Goal: Check status: Check status

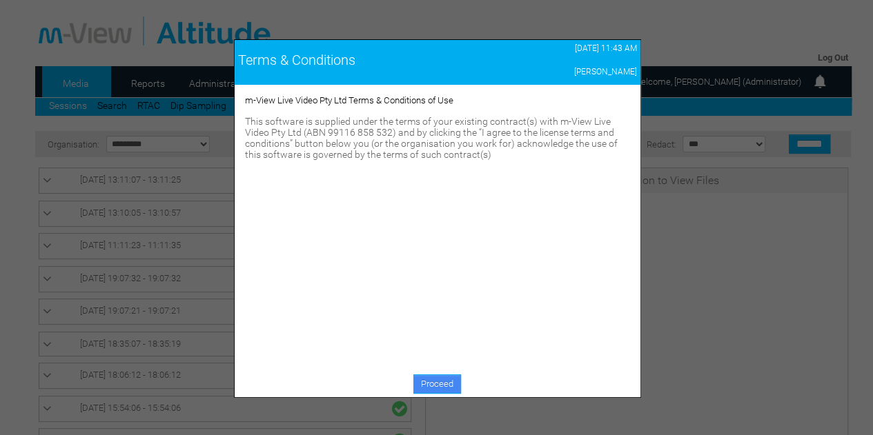
click at [432, 377] on link "Proceed" at bounding box center [437, 384] width 48 height 19
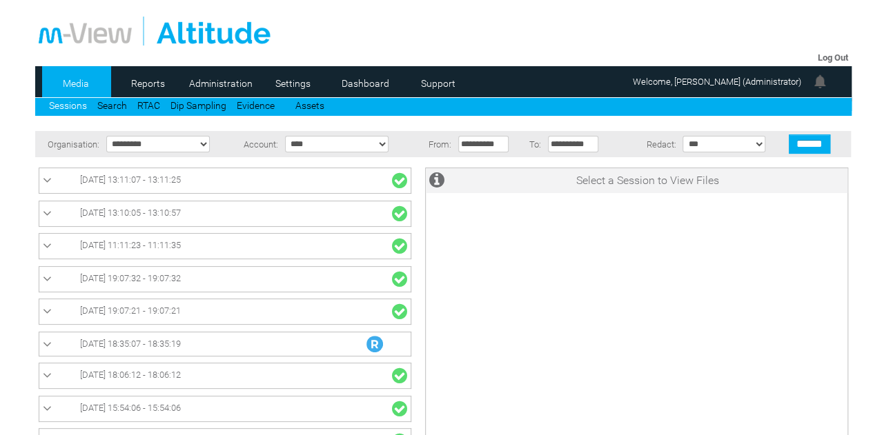
click at [286, 342] on link "[DATE] 18:35:07 - 18:35:19" at bounding box center [225, 344] width 364 height 17
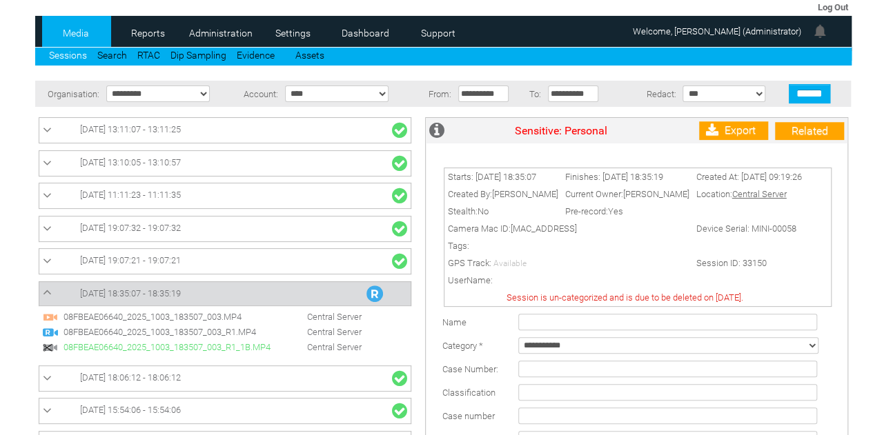
scroll to position [69, 0]
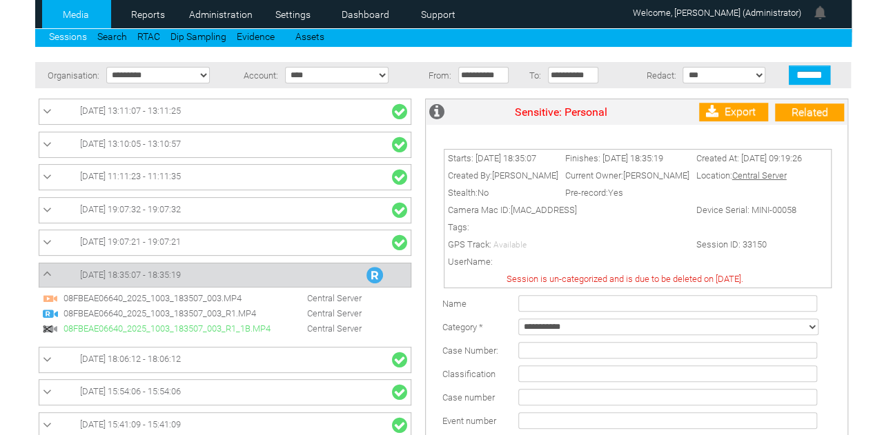
click at [291, 325] on span "Central Server" at bounding box center [321, 329] width 96 height 10
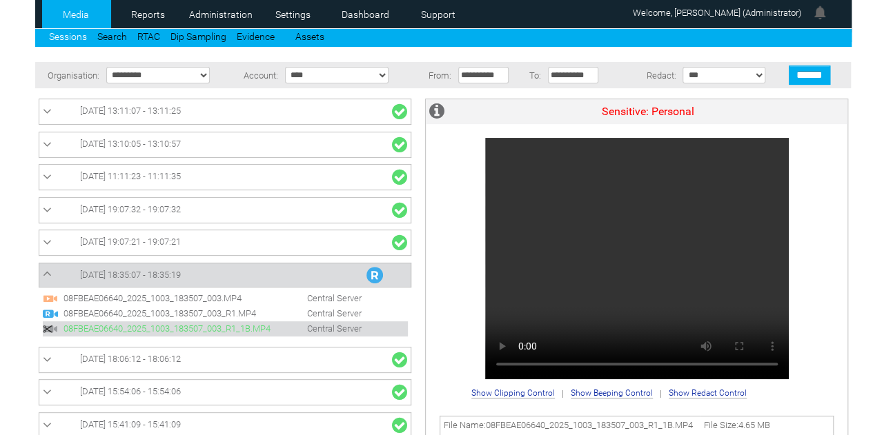
scroll to position [0, 0]
